Goal: Information Seeking & Learning: Learn about a topic

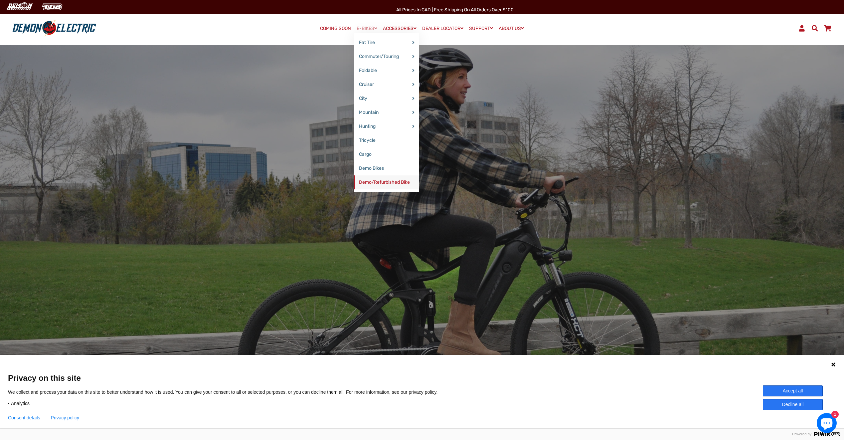
click at [378, 183] on link "Demo/Refurbished Bike" at bounding box center [386, 182] width 65 height 14
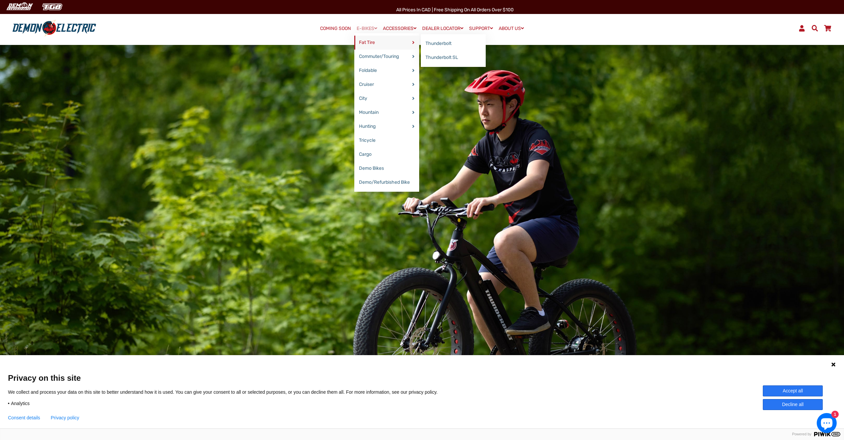
click at [371, 41] on link "Fat Tire" at bounding box center [386, 43] width 65 height 14
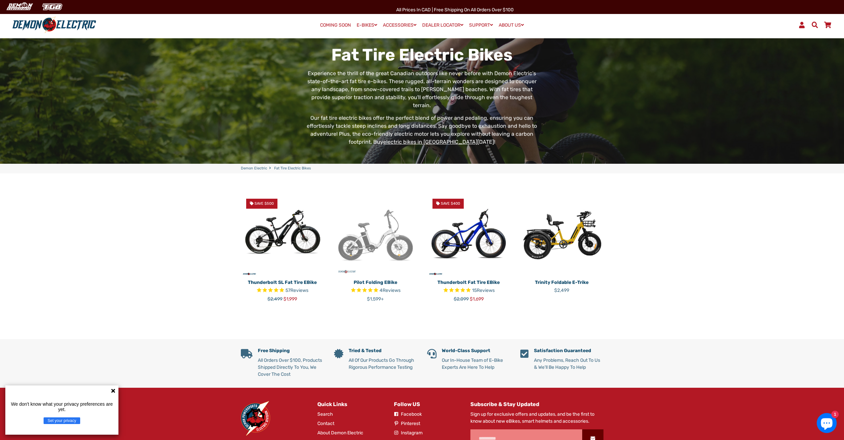
scroll to position [36, 0]
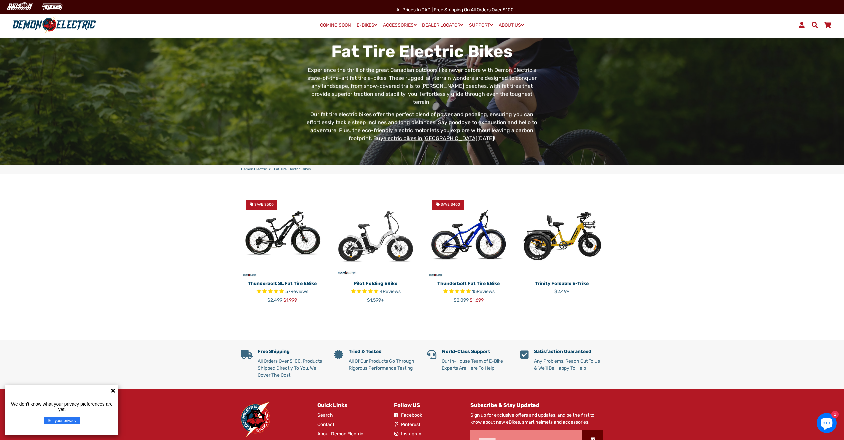
click at [363, 239] on img at bounding box center [375, 235] width 83 height 83
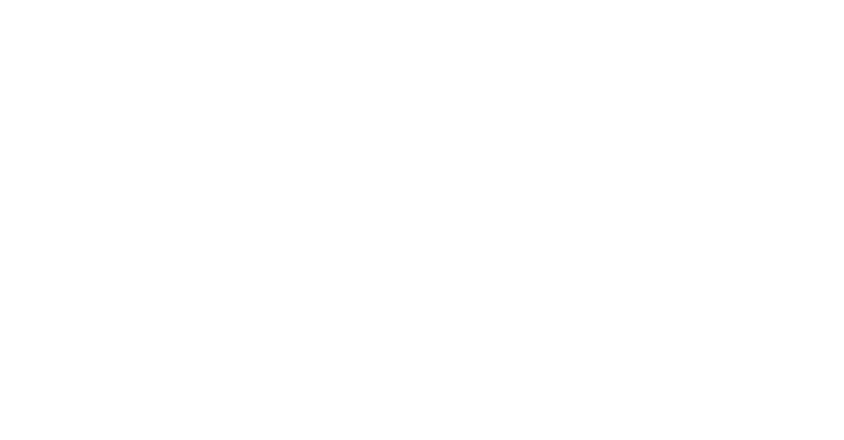
select select "******"
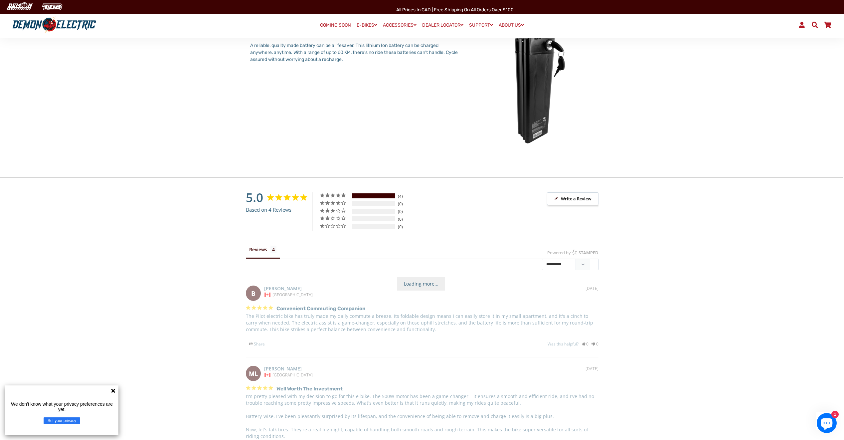
scroll to position [997, 0]
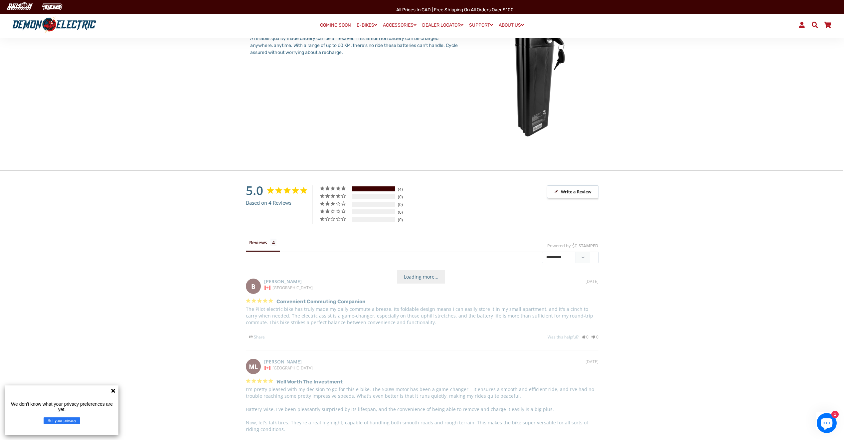
click at [114, 388] on icon at bounding box center [112, 390] width 5 height 5
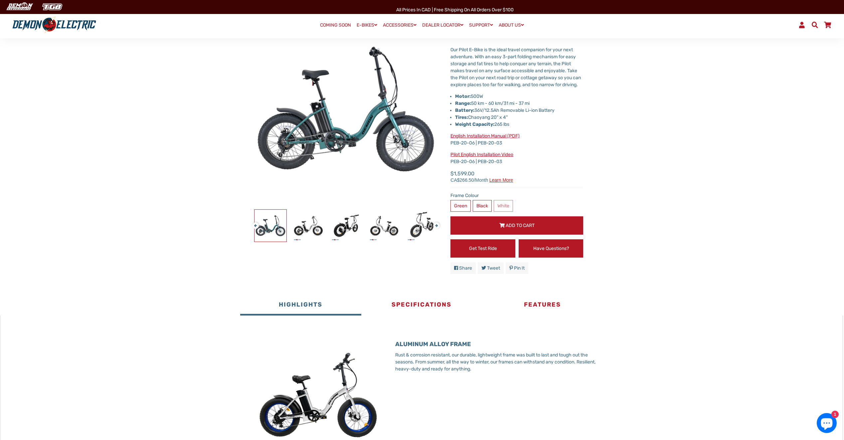
scroll to position [0, 0]
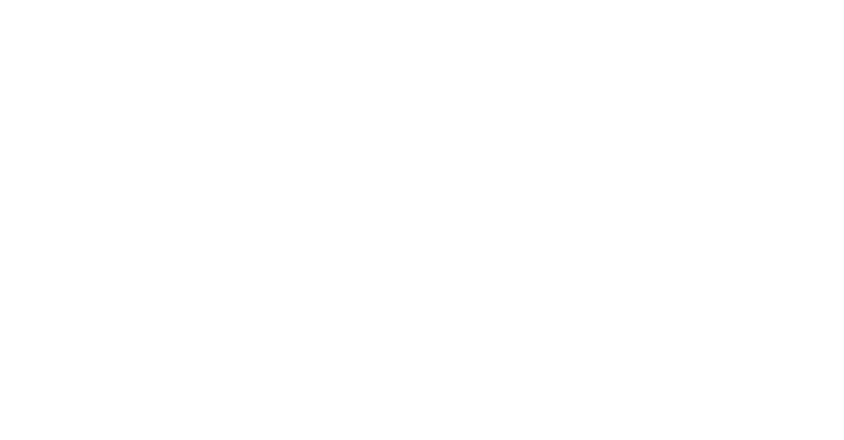
scroll to position [36, 0]
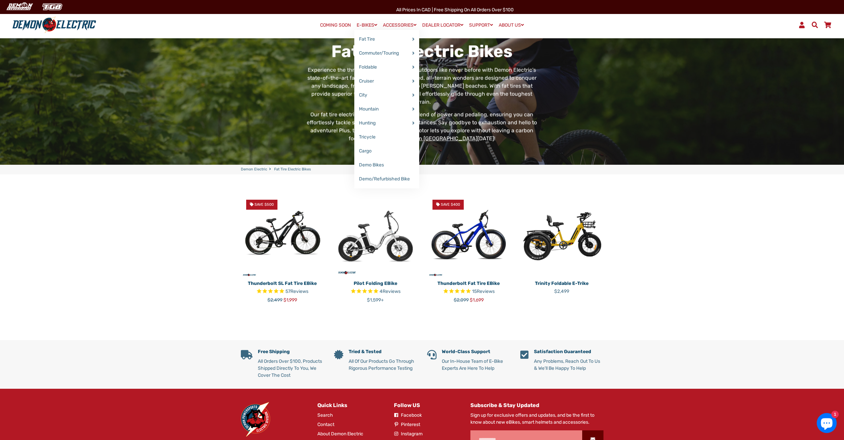
click at [374, 25] on span at bounding box center [375, 25] width 3 height 5
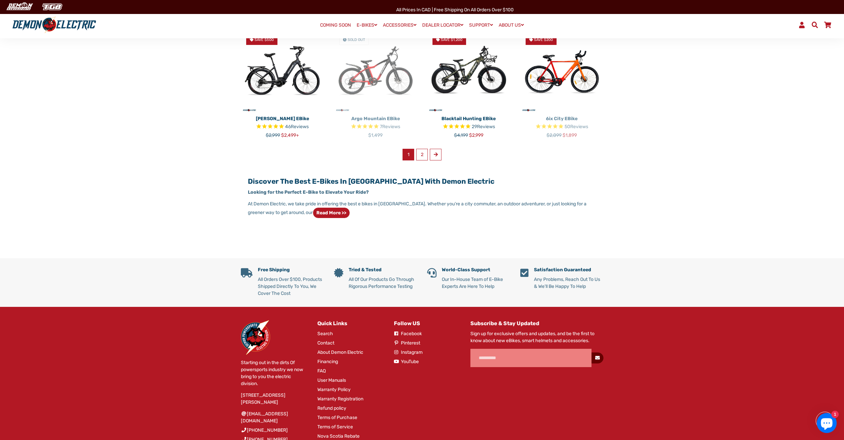
scroll to position [432, 0]
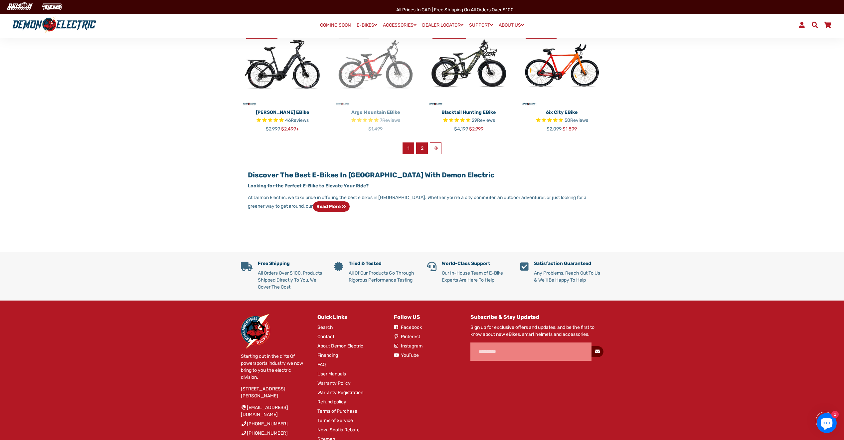
click at [420, 149] on link "2" at bounding box center [422, 148] width 12 height 12
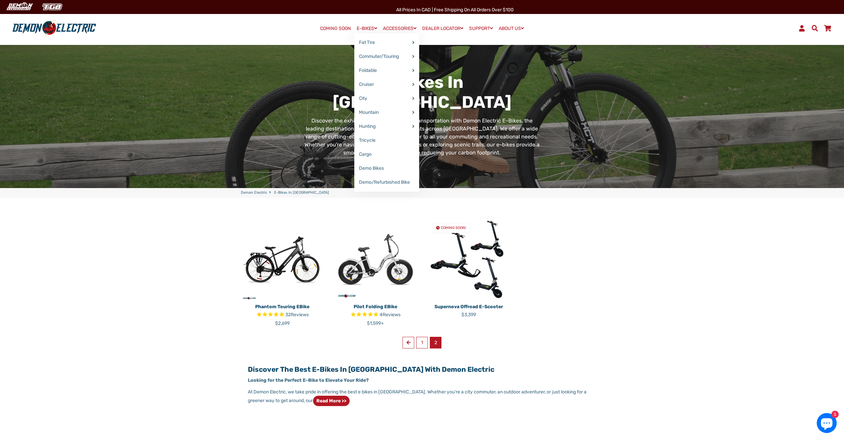
click at [374, 30] on span at bounding box center [375, 28] width 3 height 5
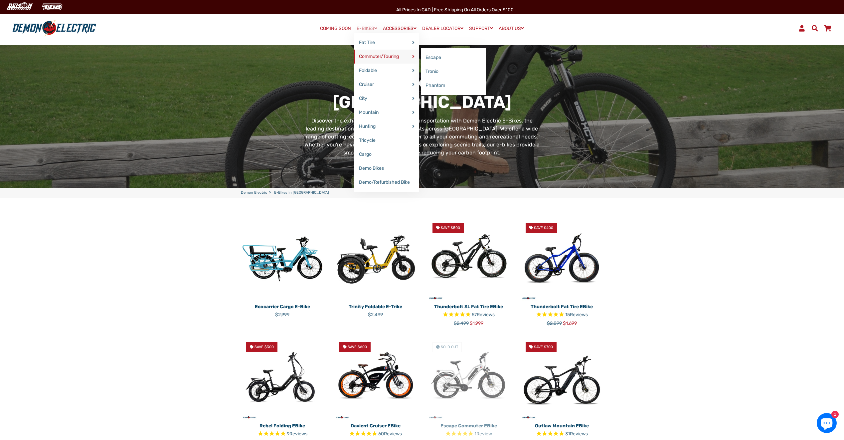
click at [369, 57] on link "Commuter/Touring" at bounding box center [386, 57] width 65 height 14
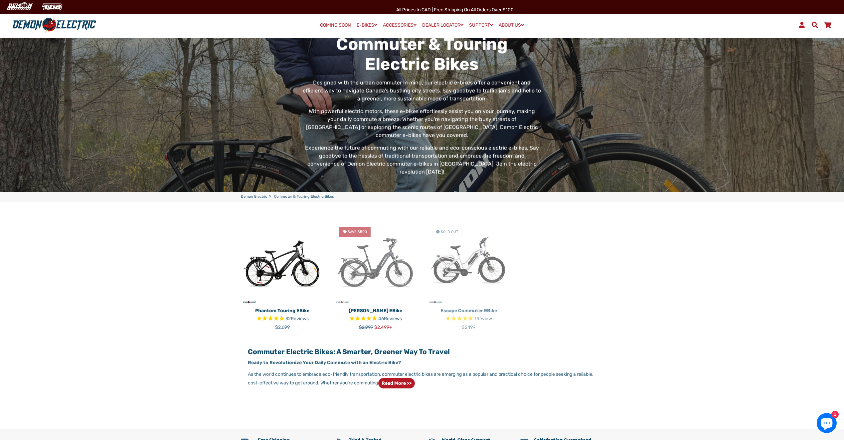
scroll to position [66, 0]
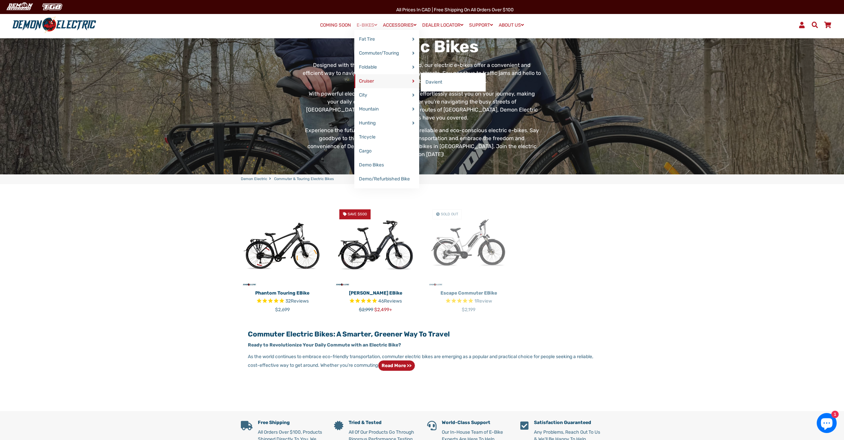
click at [365, 79] on link "Cruiser" at bounding box center [386, 81] width 65 height 14
